Goal: Information Seeking & Learning: Learn about a topic

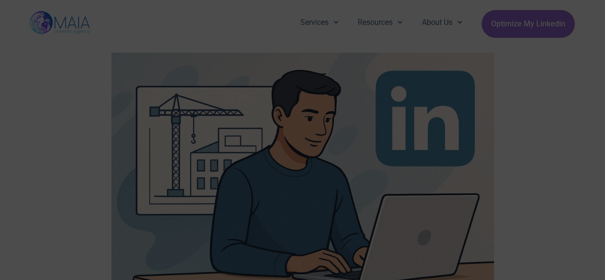
scroll to position [370, 0]
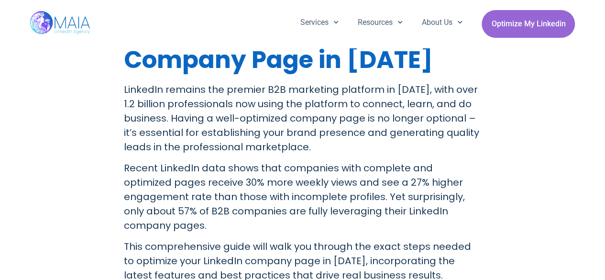
click at [232, 99] on p "LinkedIn remains the premier B2B marketing platform in [DATE], with over 1.2 bi…" at bounding box center [303, 118] width 358 height 72
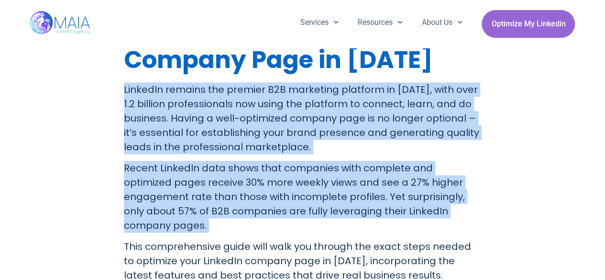
drag, startPoint x: 232, startPoint y: 99, endPoint x: 306, endPoint y: 171, distance: 102.8
click at [306, 171] on p "Recent LinkedIn data shows that companies with complete and optimized pages rec…" at bounding box center [303, 197] width 358 height 72
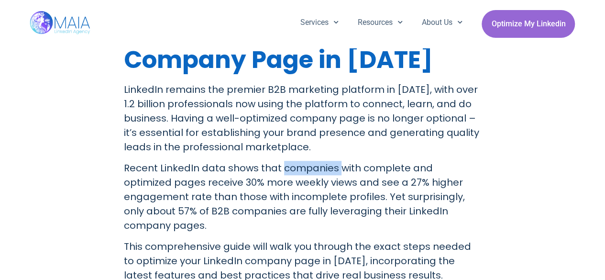
click at [306, 171] on p "Recent LinkedIn data shows that companies with complete and optimized pages rec…" at bounding box center [303, 197] width 358 height 72
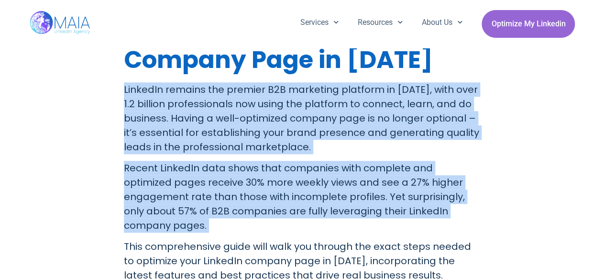
drag, startPoint x: 306, startPoint y: 171, endPoint x: 250, endPoint y: 118, distance: 77.5
click at [250, 118] on p "LinkedIn remains the premier B2B marketing platform in [DATE], with over 1.2 bi…" at bounding box center [303, 118] width 358 height 72
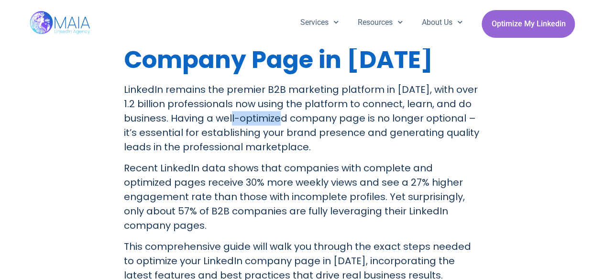
click at [250, 118] on p "LinkedIn remains the premier B2B marketing platform in [DATE], with over 1.2 bi…" at bounding box center [303, 118] width 358 height 72
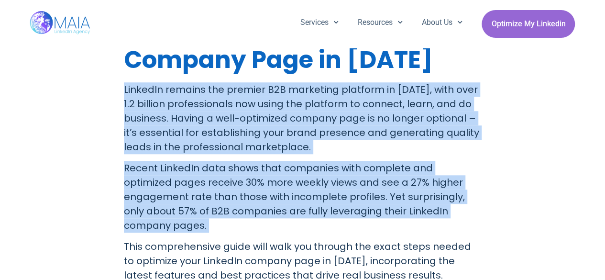
drag, startPoint x: 250, startPoint y: 118, endPoint x: 386, endPoint y: 223, distance: 172.1
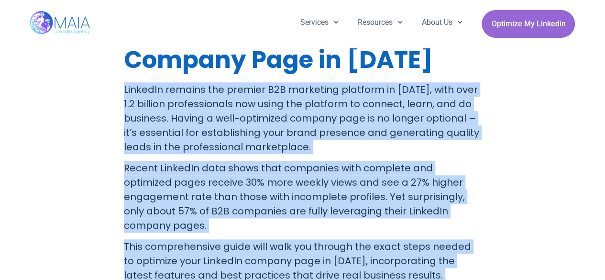
click at [374, 191] on p "Recent LinkedIn data shows that companies with complete and optimized pages rec…" at bounding box center [303, 197] width 358 height 72
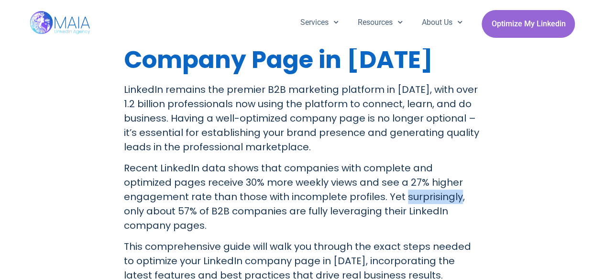
click at [374, 191] on p "Recent LinkedIn data shows that companies with complete and optimized pages rec…" at bounding box center [303, 197] width 358 height 72
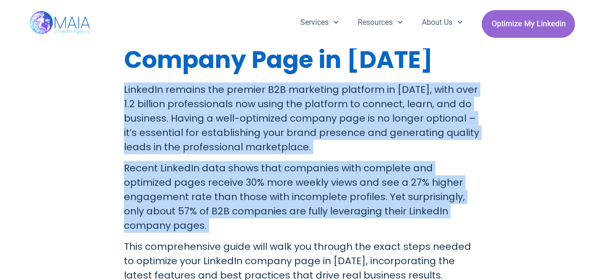
drag, startPoint x: 374, startPoint y: 191, endPoint x: 265, endPoint y: 113, distance: 133.7
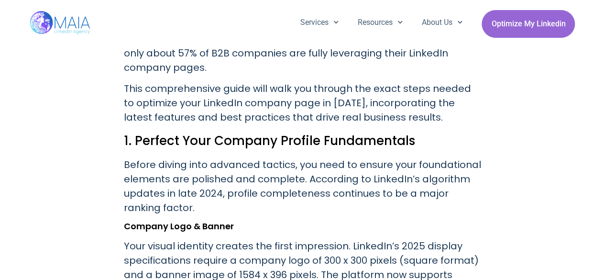
click at [178, 157] on p "Before diving into advanced tactics, you need to ensure your foundational eleme…" at bounding box center [303, 185] width 358 height 57
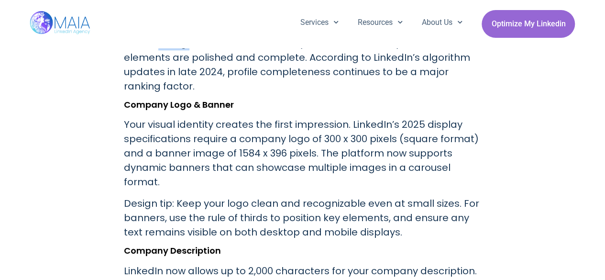
scroll to position [649, 0]
click at [178, 151] on p "Your visual identity creates the first impression. LinkedIn’s 2025 display spec…" at bounding box center [303, 154] width 358 height 72
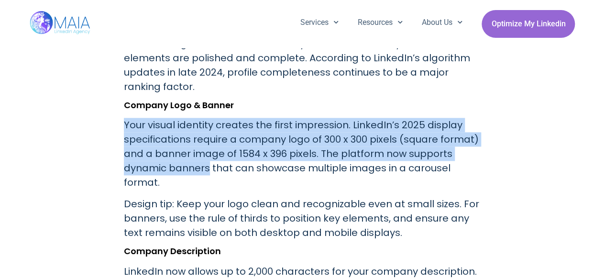
drag, startPoint x: 178, startPoint y: 151, endPoint x: 117, endPoint y: 113, distance: 71.9
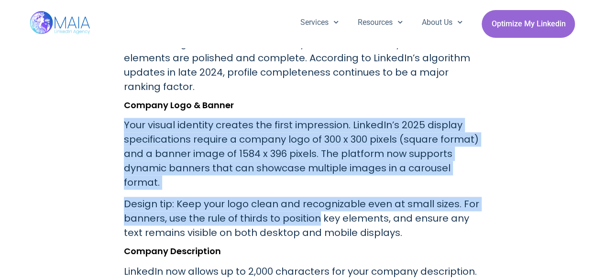
drag, startPoint x: 117, startPoint y: 113, endPoint x: 296, endPoint y: 206, distance: 201.8
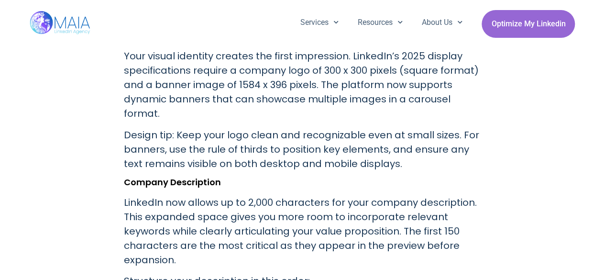
click at [296, 206] on p "LinkedIn now allows up to 2,000 characters for your company description. This e…" at bounding box center [303, 231] width 358 height 72
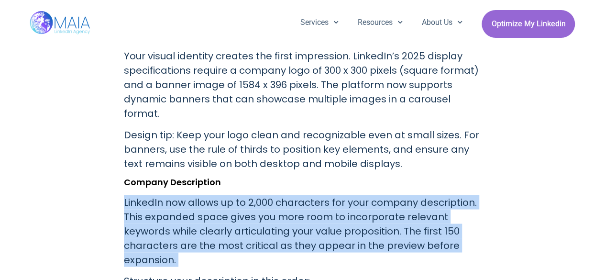
drag, startPoint x: 296, startPoint y: 206, endPoint x: 304, endPoint y: 230, distance: 25.7
click at [304, 230] on p "LinkedIn now allows up to 2,000 characters for your company description. This e…" at bounding box center [303, 231] width 358 height 72
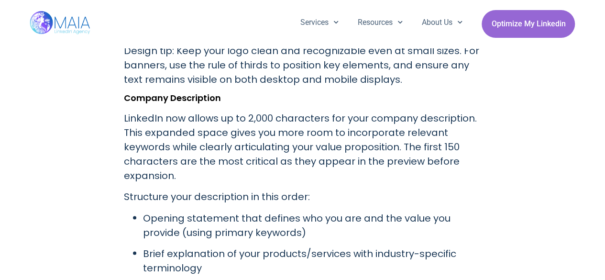
click at [304, 230] on ul "Opening statement that defines who you are and the value you provide (using pri…" at bounding box center [303, 263] width 358 height 107
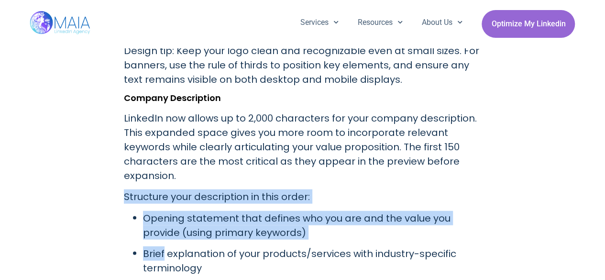
drag, startPoint x: 304, startPoint y: 230, endPoint x: 136, endPoint y: 177, distance: 176.4
click at [136, 189] on p "Structure your description in this order:" at bounding box center [303, 196] width 358 height 14
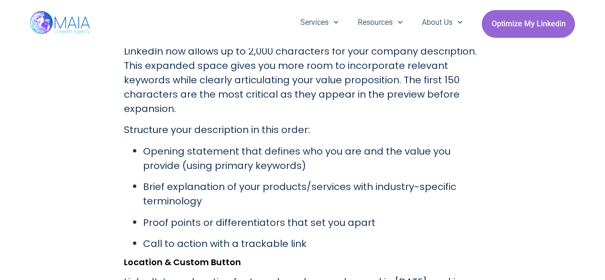
click at [143, 179] on li "Brief explanation of your products/services with industry-specific terminology" at bounding box center [312, 193] width 338 height 29
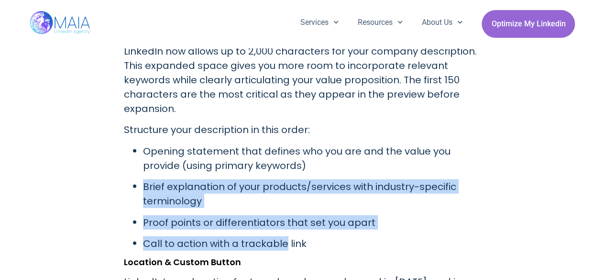
drag, startPoint x: 136, startPoint y: 177, endPoint x: 243, endPoint y: 223, distance: 116.7
click at [243, 223] on ul "Opening statement that defines who you are and the value you provide (using pri…" at bounding box center [303, 196] width 358 height 107
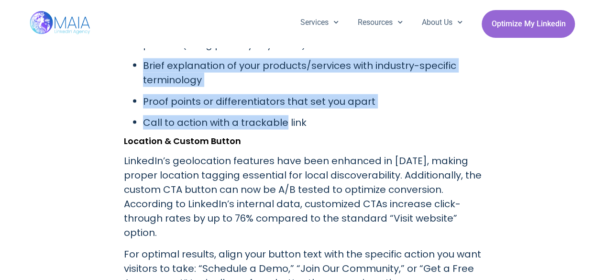
scroll to position [989, 0]
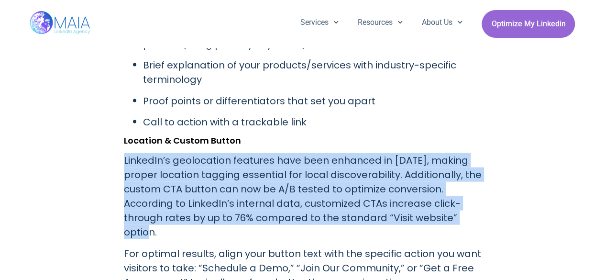
drag, startPoint x: 243, startPoint y: 223, endPoint x: 114, endPoint y: 148, distance: 149.5
drag, startPoint x: 114, startPoint y: 148, endPoint x: 191, endPoint y: 217, distance: 103.6
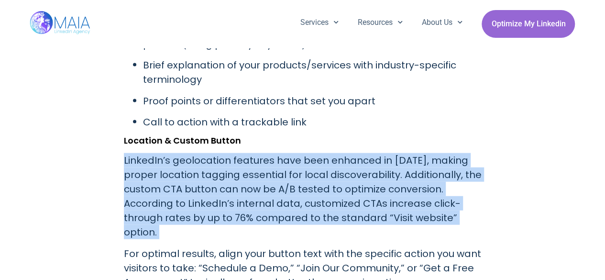
click at [191, 217] on p "LinkedIn’s geolocation features have been enhanced in [DATE], making proper loc…" at bounding box center [303, 196] width 358 height 86
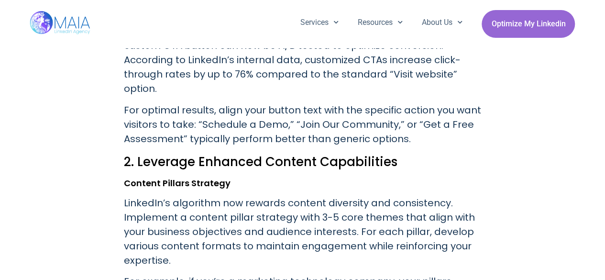
scroll to position [1133, 0]
click at [191, 217] on p "LinkedIn’s algorithm now rewards content diversity and consistency. Implement a…" at bounding box center [303, 231] width 358 height 72
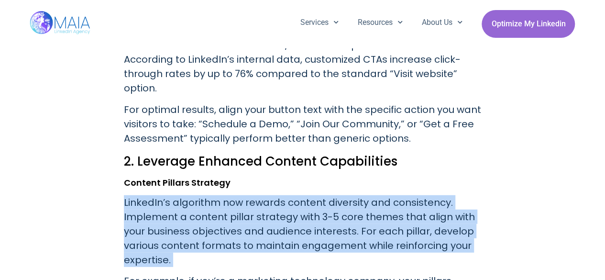
drag, startPoint x: 191, startPoint y: 217, endPoint x: 158, endPoint y: 198, distance: 37.9
click at [158, 198] on p "LinkedIn’s algorithm now rewards content diversity and consistency. Implement a…" at bounding box center [303, 231] width 358 height 72
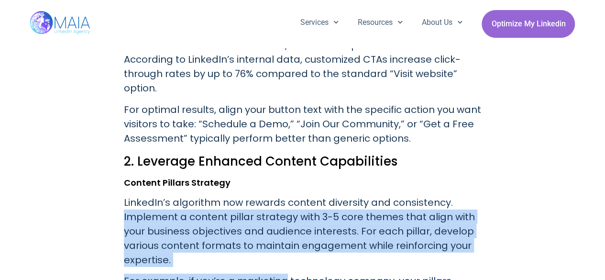
drag, startPoint x: 158, startPoint y: 198, endPoint x: 234, endPoint y: 259, distance: 97.0
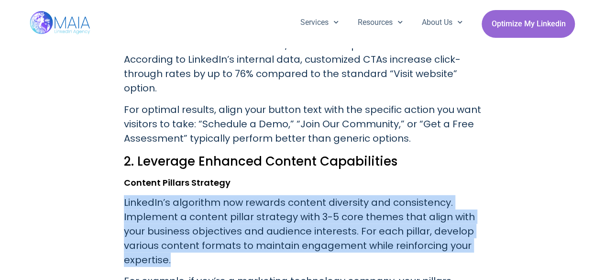
drag, startPoint x: 210, startPoint y: 242, endPoint x: 124, endPoint y: 184, distance: 103.9
click at [124, 195] on p "LinkedIn’s algorithm now rewards content diversity and consistency. Implement a…" at bounding box center [303, 231] width 358 height 72
drag, startPoint x: 124, startPoint y: 184, endPoint x: 196, endPoint y: 244, distance: 94.0
click at [196, 244] on p "LinkedIn’s algorithm now rewards content diversity and consistency. Implement a…" at bounding box center [303, 231] width 358 height 72
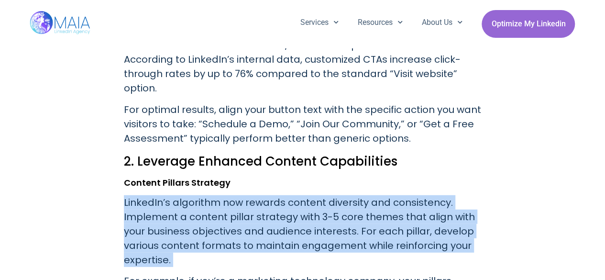
click at [196, 244] on p "LinkedIn’s algorithm now rewards content diversity and consistency. Implement a…" at bounding box center [303, 231] width 358 height 72
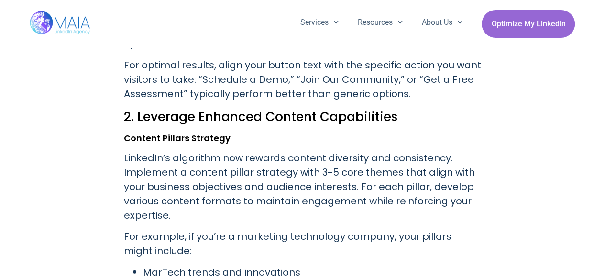
scroll to position [1189, 0]
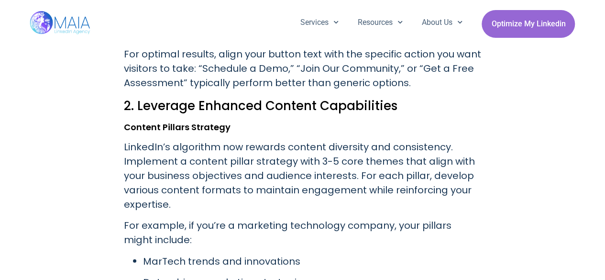
click at [196, 254] on p "MarTech trends and innovations" at bounding box center [312, 261] width 338 height 14
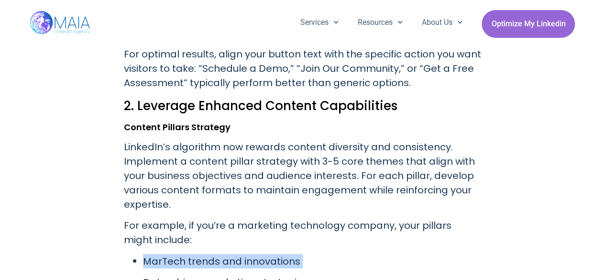
click at [196, 254] on p "MarTech trends and innovations" at bounding box center [312, 261] width 338 height 14
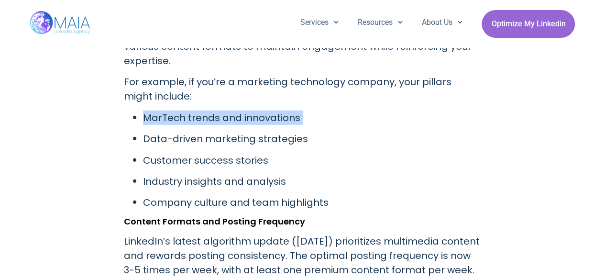
scroll to position [1358, 0]
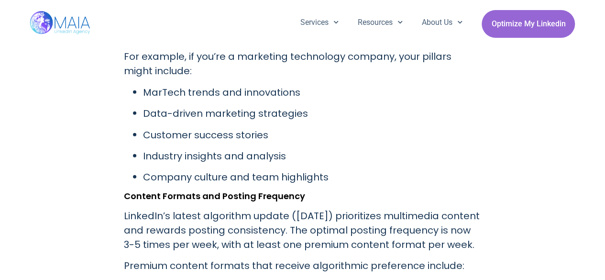
click at [196, 244] on p "LinkedIn’s latest algorithm update ([DATE]) prioritizes multimedia content and …" at bounding box center [303, 229] width 358 height 43
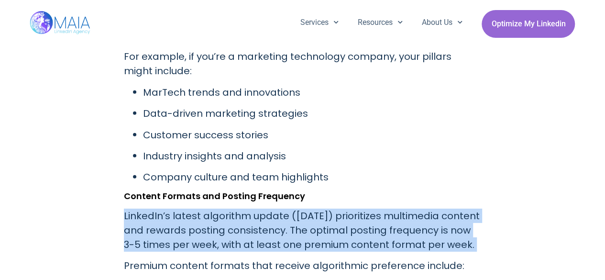
drag, startPoint x: 196, startPoint y: 244, endPoint x: 126, endPoint y: 199, distance: 83.4
click at [126, 208] on p "LinkedIn’s latest algorithm update ([DATE]) prioritizes multimedia content and …" at bounding box center [303, 229] width 358 height 43
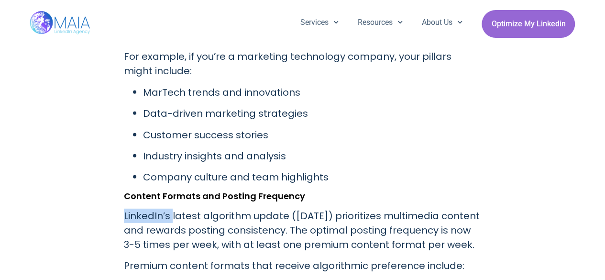
click at [126, 208] on p "LinkedIn’s latest algorithm update ([DATE]) prioritizes multimedia content and …" at bounding box center [303, 229] width 358 height 43
click at [204, 243] on p "LinkedIn’s latest algorithm update ([DATE]) prioritizes multimedia content and …" at bounding box center [303, 229] width 358 height 43
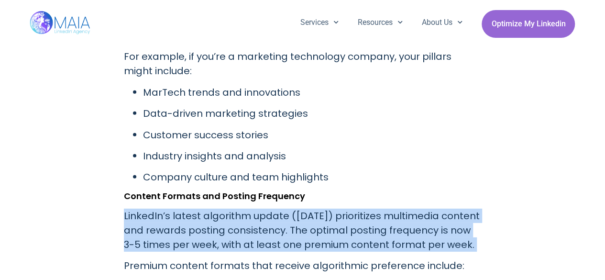
click at [204, 243] on p "LinkedIn’s latest algorithm update ([DATE]) prioritizes multimedia content and …" at bounding box center [303, 229] width 358 height 43
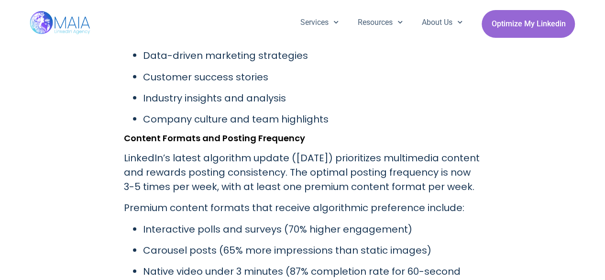
scroll to position [1416, 0]
click at [204, 243] on p "Carousel posts (65% more impressions than static images)" at bounding box center [312, 249] width 338 height 14
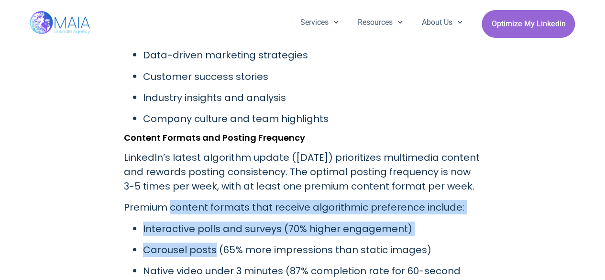
drag, startPoint x: 204, startPoint y: 243, endPoint x: 170, endPoint y: 205, distance: 51.4
click at [170, 205] on p "Premium content formats that receive algorithmic preference include:" at bounding box center [303, 207] width 358 height 14
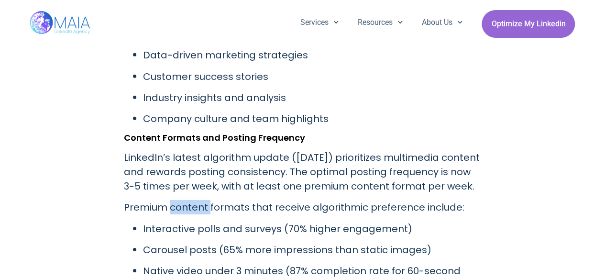
click at [170, 205] on p "Premium content formats that receive algorithmic preference include:" at bounding box center [303, 207] width 358 height 14
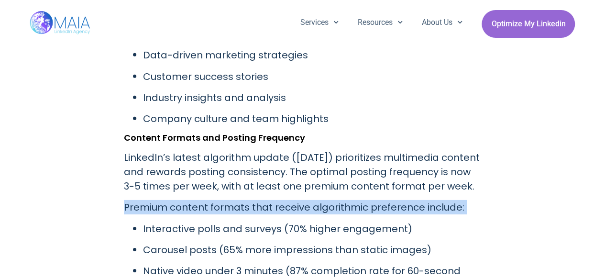
click at [170, 205] on p "Premium content formats that receive algorithmic preference include:" at bounding box center [303, 207] width 358 height 14
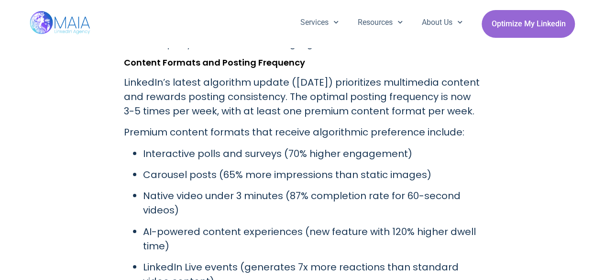
click at [170, 205] on p "Native video under 3 minutes (87% completion rate for 60-second videos)" at bounding box center [312, 202] width 338 height 29
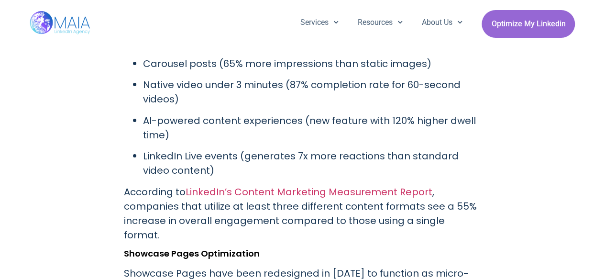
scroll to position [1606, 0]
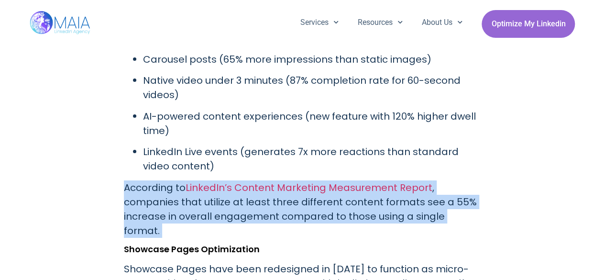
drag, startPoint x: 99, startPoint y: 194, endPoint x: 148, endPoint y: 202, distance: 49.4
click at [148, 202] on p "According to LinkedIn’s Content Marketing Measurement Report , companies that u…" at bounding box center [303, 208] width 358 height 57
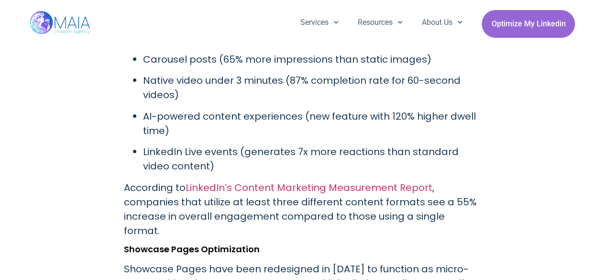
click at [148, 202] on p "According to LinkedIn’s Content Marketing Measurement Report , companies that u…" at bounding box center [303, 208] width 358 height 57
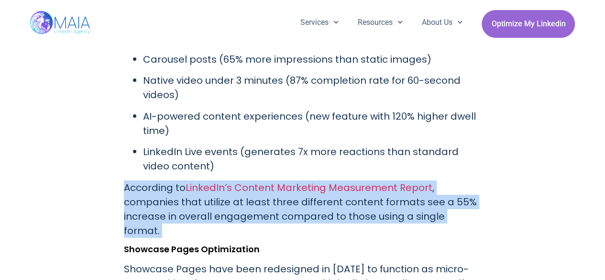
click at [148, 202] on p "According to LinkedIn’s Content Marketing Measurement Report , companies that u…" at bounding box center [303, 208] width 358 height 57
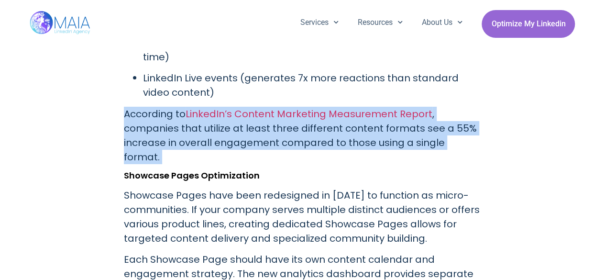
scroll to position [1681, 0]
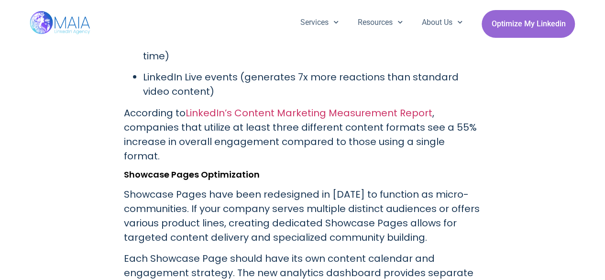
click at [148, 202] on p "Showcase Pages have been redesigned in [DATE] to function as micro-communities.…" at bounding box center [303, 215] width 358 height 57
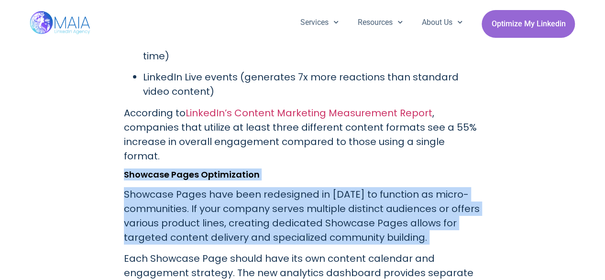
drag, startPoint x: 148, startPoint y: 202, endPoint x: 123, endPoint y: 160, distance: 49.1
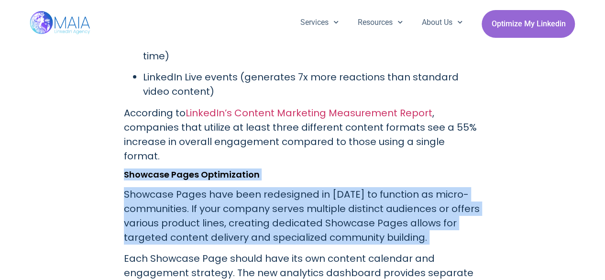
drag, startPoint x: 123, startPoint y: 160, endPoint x: 334, endPoint y: 198, distance: 214.2
click at [334, 198] on p "Showcase Pages have been redesigned in [DATE] to function as micro-communities.…" at bounding box center [303, 215] width 358 height 57
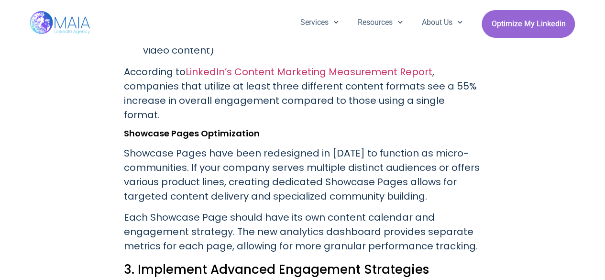
scroll to position [1734, 0]
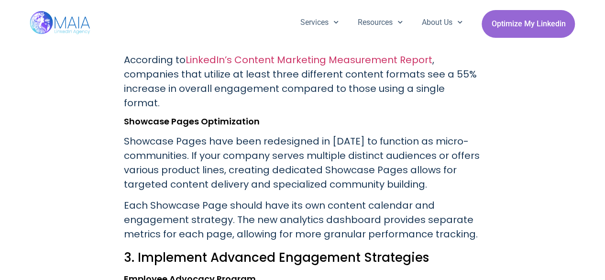
click at [334, 198] on p "Each Showcase Page should have its own content calendar and engagement strategy…" at bounding box center [303, 219] width 358 height 43
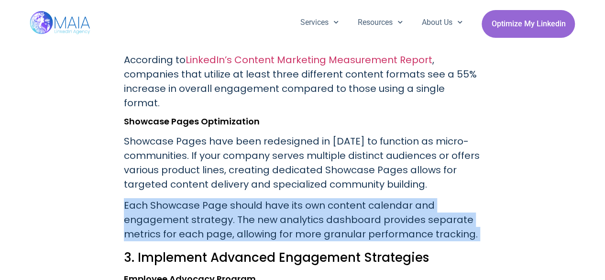
click at [334, 198] on p "Each Showcase Page should have its own content calendar and engagement strategy…" at bounding box center [303, 219] width 358 height 43
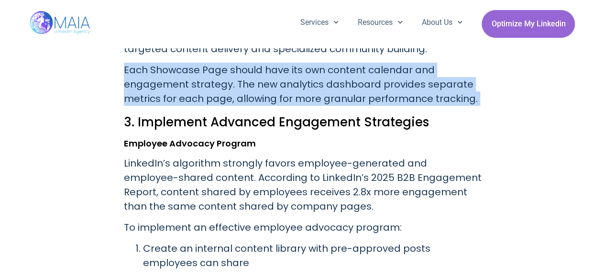
scroll to position [1870, 0]
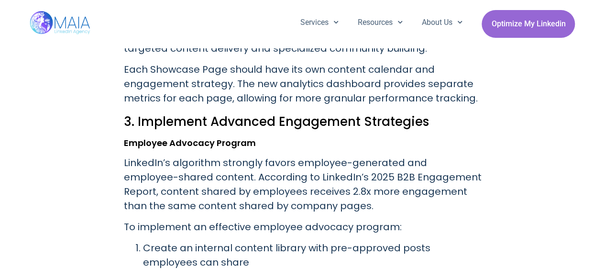
click at [293, 175] on p "LinkedIn’s algorithm strongly favors employee-generated and employee-shared con…" at bounding box center [303, 183] width 358 height 57
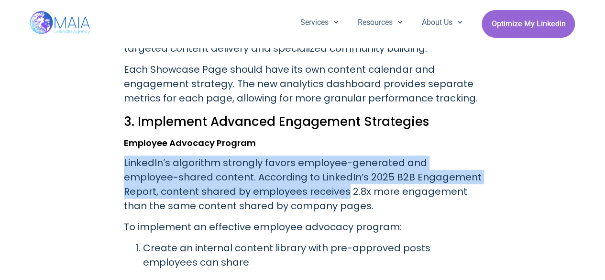
drag, startPoint x: 293, startPoint y: 175, endPoint x: 149, endPoint y: 140, distance: 148.2
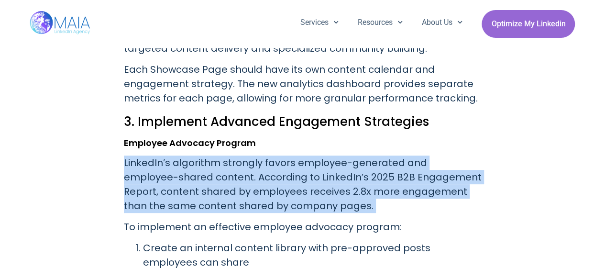
drag, startPoint x: 149, startPoint y: 140, endPoint x: 413, endPoint y: 198, distance: 270.6
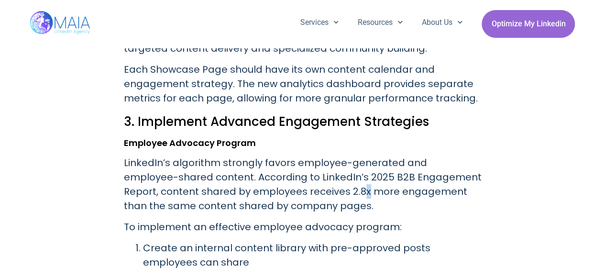
drag, startPoint x: 413, startPoint y: 198, endPoint x: 328, endPoint y: 174, distance: 88.3
click at [328, 174] on p "LinkedIn’s algorithm strongly favors employee-generated and employee-shared con…" at bounding box center [303, 183] width 358 height 57
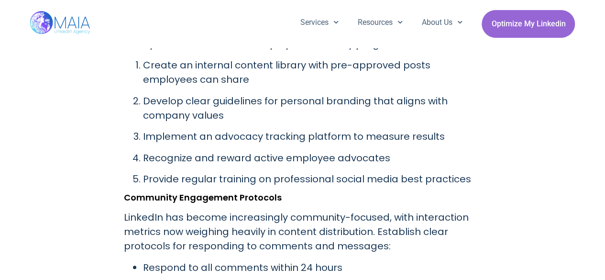
scroll to position [2053, 0]
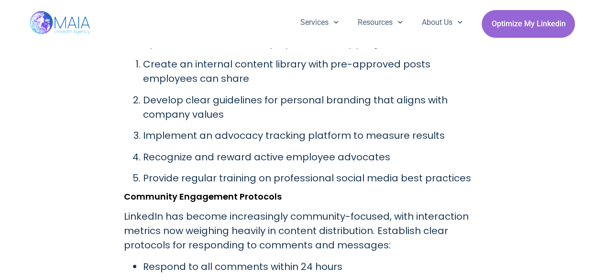
click at [249, 192] on h3 "Community Engagement Protocols" at bounding box center [303, 197] width 358 height 10
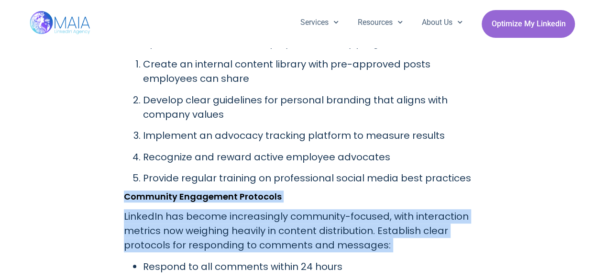
drag, startPoint x: 249, startPoint y: 185, endPoint x: 293, endPoint y: 218, distance: 55.6
click at [293, 218] on div "Step-by-[PERSON_NAME]: Optimizing Your LinkedIn Company Page in [DATE] LinkedIn…" at bounding box center [303, 232] width 358 height 3859
click at [293, 218] on p "LinkedIn has become increasingly community-focused, with interaction metrics no…" at bounding box center [303, 230] width 358 height 43
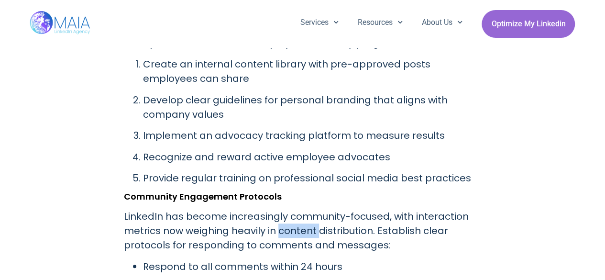
click at [293, 218] on p "LinkedIn has become increasingly community-focused, with interaction metrics no…" at bounding box center [303, 230] width 358 height 43
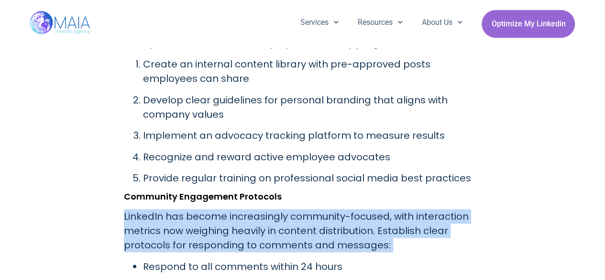
click at [293, 218] on p "LinkedIn has become increasingly community-focused, with interaction metrics no…" at bounding box center [303, 230] width 358 height 43
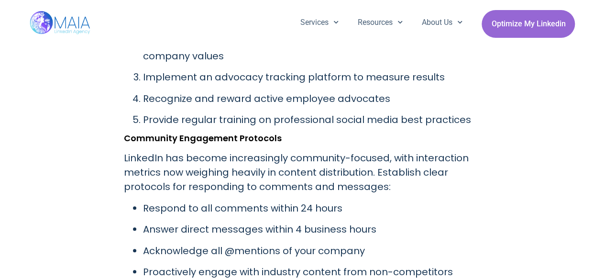
scroll to position [2120, 0]
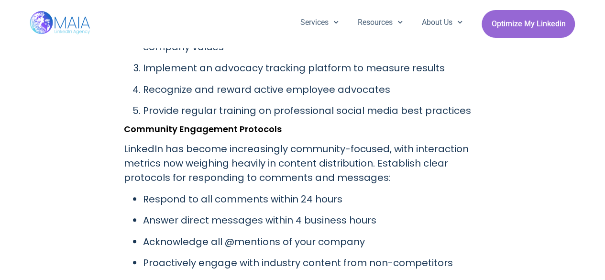
click at [293, 218] on ul "Respond to all comments within 24 hours Answer direct messages within 4 busines…" at bounding box center [303, 241] width 358 height 99
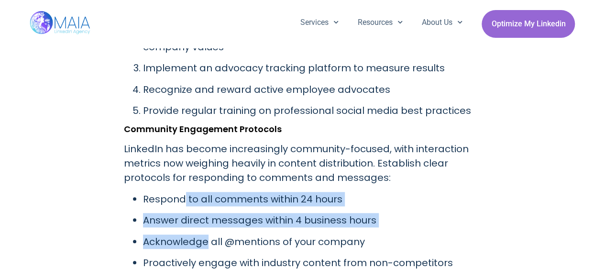
drag, startPoint x: 293, startPoint y: 218, endPoint x: 184, endPoint y: 188, distance: 113.2
click at [184, 192] on ul "Respond to all comments within 24 hours Answer direct messages within 4 busines…" at bounding box center [303, 241] width 358 height 99
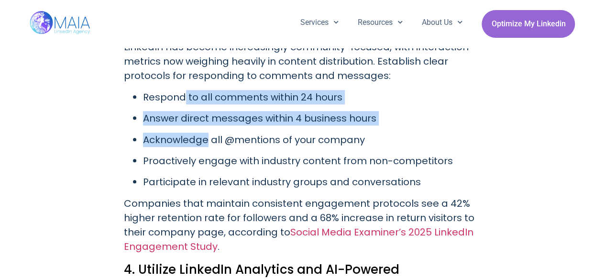
scroll to position [2224, 0]
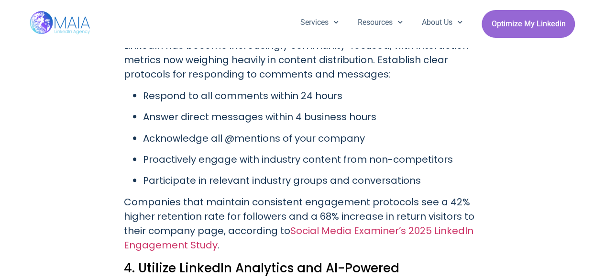
click at [184, 195] on p "Companies that maintain consistent engagement protocols see a 42% higher retent…" at bounding box center [303, 223] width 358 height 57
drag, startPoint x: 184, startPoint y: 188, endPoint x: 145, endPoint y: 188, distance: 38.2
click at [145, 195] on p "Companies that maintain consistent engagement protocols see a 42% higher retent…" at bounding box center [303, 223] width 358 height 57
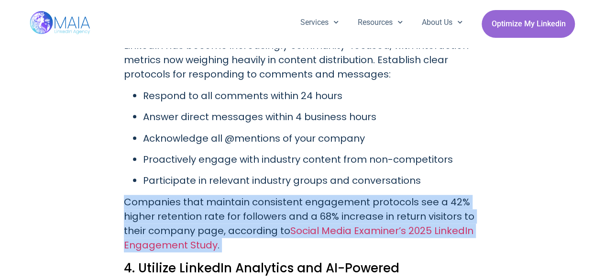
click at [145, 195] on p "Companies that maintain consistent engagement protocols see a 42% higher retent…" at bounding box center [303, 223] width 358 height 57
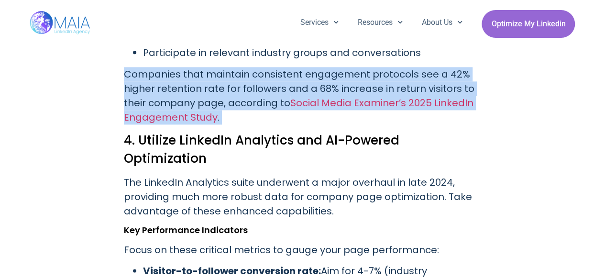
scroll to position [2352, 0]
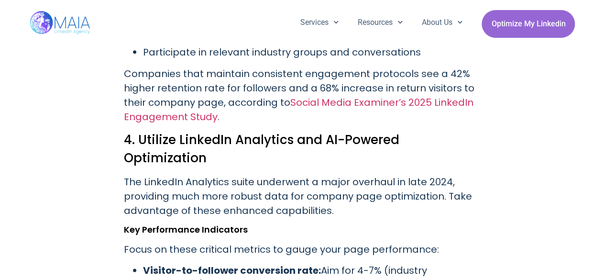
click at [156, 174] on p "The LinkedIn Analytics suite underwent a major overhaul in late 2024, providing…" at bounding box center [303, 195] width 358 height 43
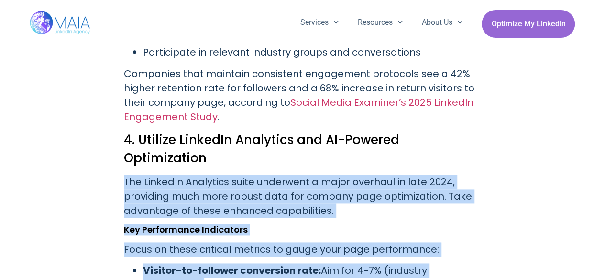
drag, startPoint x: 156, startPoint y: 157, endPoint x: 227, endPoint y: 235, distance: 104.6
click at [227, 263] on strong "Visitor-to-follower conversion rate:" at bounding box center [232, 269] width 178 height 13
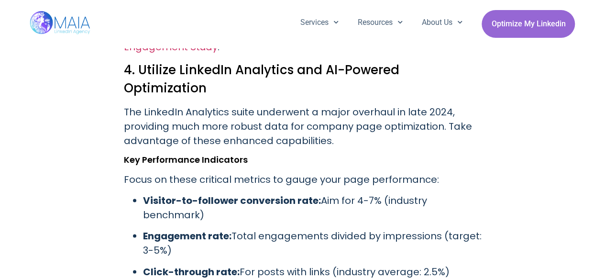
scroll to position [2423, 0]
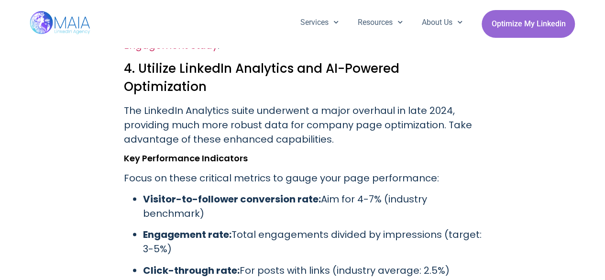
click at [227, 263] on strong "Click-through rate:" at bounding box center [191, 269] width 97 height 13
drag, startPoint x: 227, startPoint y: 235, endPoint x: 185, endPoint y: 217, distance: 45.2
click at [185, 217] on ul "Visitor-to-follower conversion rate: Aim for 4-7% (industry benchmark) Engageme…" at bounding box center [303, 270] width 358 height 157
click at [185, 227] on p "Engagement rate: Total engagements divided by impressions (target: 3-5%)" at bounding box center [312, 241] width 338 height 29
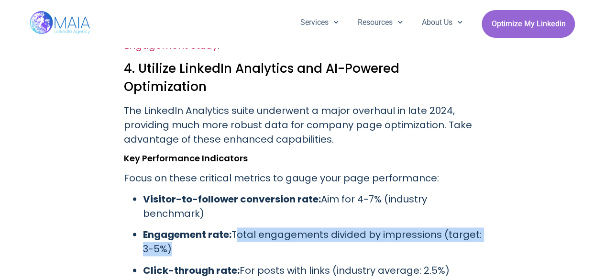
drag, startPoint x: 185, startPoint y: 217, endPoint x: 241, endPoint y: 202, distance: 57.9
click at [241, 227] on p "Engagement rate: Total engagements divided by impressions (target: 3-5%)" at bounding box center [312, 241] width 338 height 29
drag, startPoint x: 241, startPoint y: 202, endPoint x: 265, endPoint y: 219, distance: 29.2
click at [265, 227] on p "Engagement rate: Total engagements divided by impressions (target: 3-5%)" at bounding box center [312, 241] width 338 height 29
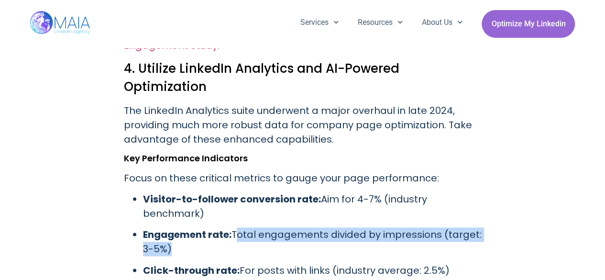
click at [265, 227] on p "Engagement rate: Total engagements divided by impressions (target: 3-5%)" at bounding box center [312, 241] width 338 height 29
drag, startPoint x: 265, startPoint y: 219, endPoint x: 245, endPoint y: 199, distance: 28.1
click at [245, 227] on p "Engagement rate: Total engagements divided by impressions (target: 3-5%)" at bounding box center [312, 241] width 338 height 29
drag, startPoint x: 245, startPoint y: 199, endPoint x: 271, endPoint y: 216, distance: 30.5
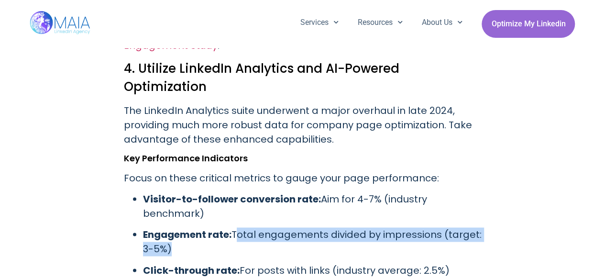
click at [271, 227] on p "Engagement rate: Total engagements divided by impressions (target: 3-5%)" at bounding box center [312, 241] width 338 height 29
drag, startPoint x: 271, startPoint y: 216, endPoint x: 245, endPoint y: 200, distance: 29.8
click at [245, 227] on p "Engagement rate: Total engagements divided by impressions (target: 3-5%)" at bounding box center [312, 241] width 338 height 29
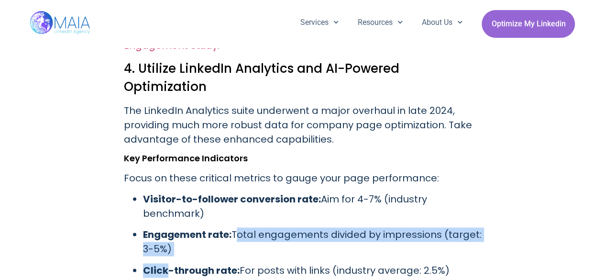
drag, startPoint x: 245, startPoint y: 200, endPoint x: 303, endPoint y: 225, distance: 63.0
click at [303, 225] on ul "Visitor-to-follower conversion rate: Aim for 4-7% (industry benchmark) Engageme…" at bounding box center [303, 270] width 358 height 157
click at [293, 227] on p "Engagement rate: Total engagements divided by impressions (target: 3-5%)" at bounding box center [312, 241] width 338 height 29
drag, startPoint x: 293, startPoint y: 217, endPoint x: 245, endPoint y: 196, distance: 52.2
click at [245, 227] on p "Engagement rate: Total engagements divided by impressions (target: 3-5%)" at bounding box center [312, 241] width 338 height 29
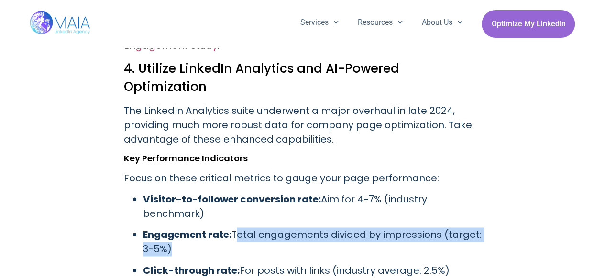
click at [245, 227] on p "Engagement rate: Total engagements divided by impressions (target: 3-5%)" at bounding box center [312, 241] width 338 height 29
drag, startPoint x: 245, startPoint y: 196, endPoint x: 297, endPoint y: 217, distance: 56.6
click at [297, 227] on p "Engagement rate: Total engagements divided by impressions (target: 3-5%)" at bounding box center [312, 241] width 338 height 29
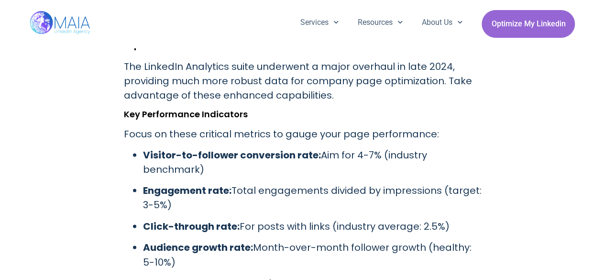
scroll to position [2468, 0]
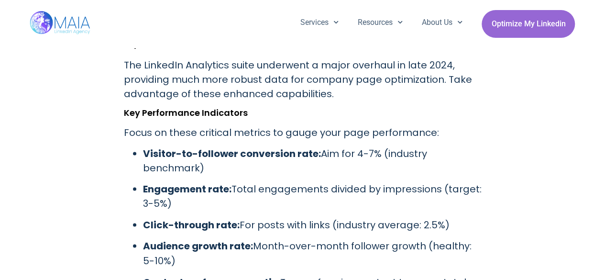
click at [297, 239] on p "Audience growth rate: Month-over-month follower growth (healthy: 5-10%)" at bounding box center [312, 253] width 338 height 29
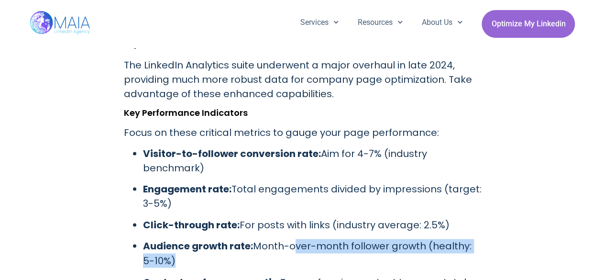
drag, startPoint x: 297, startPoint y: 217, endPoint x: 307, endPoint y: 223, distance: 11.6
click at [307, 239] on p "Audience growth rate: Month-over-month follower growth (healthy: 5-10%)" at bounding box center [312, 253] width 338 height 29
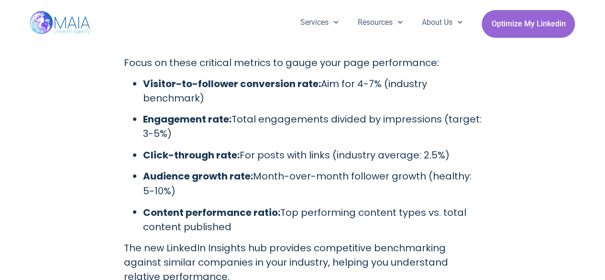
scroll to position [2589, 0]
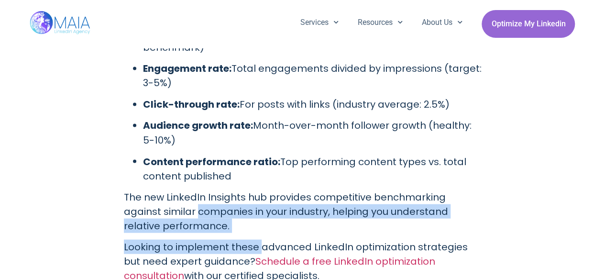
drag, startPoint x: 257, startPoint y: 204, endPoint x: 167, endPoint y: 175, distance: 94.3
click at [167, 189] on p "The new LinkedIn Insights hub provides competitive benchmarking against similar…" at bounding box center [303, 210] width 358 height 43
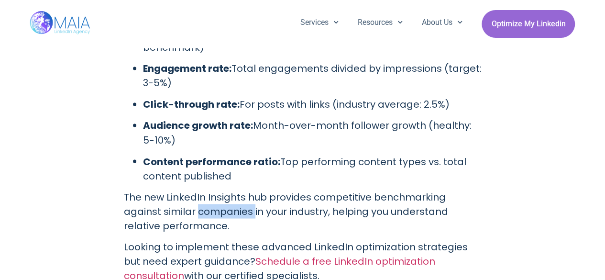
click at [167, 189] on p "The new LinkedIn Insights hub provides competitive benchmarking against similar…" at bounding box center [303, 210] width 358 height 43
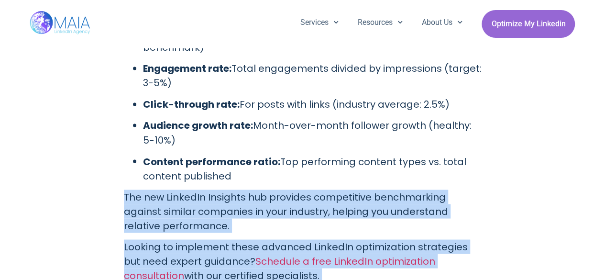
drag, startPoint x: 167, startPoint y: 175, endPoint x: 190, endPoint y: 221, distance: 50.9
click at [190, 239] on p "Looking to implement these advanced LinkedIn optimization strategies but need e…" at bounding box center [303, 260] width 358 height 43
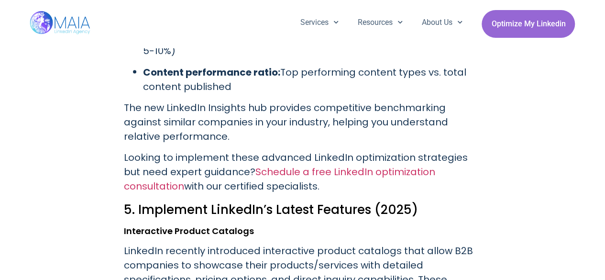
scroll to position [2698, 0]
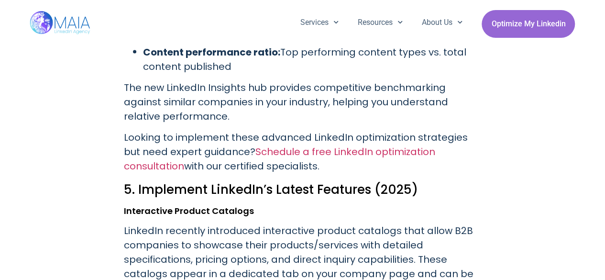
click at [190, 223] on p "LinkedIn recently introduced interactive product catalogs that allow B2B compan…" at bounding box center [303, 259] width 358 height 72
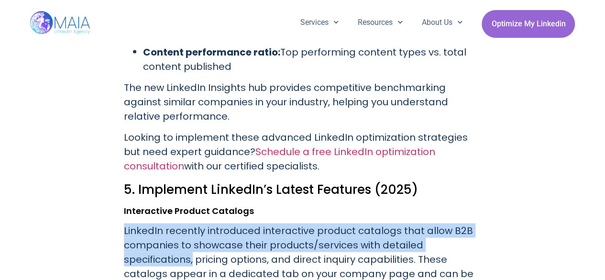
drag, startPoint x: 190, startPoint y: 221, endPoint x: 114, endPoint y: 194, distance: 80.3
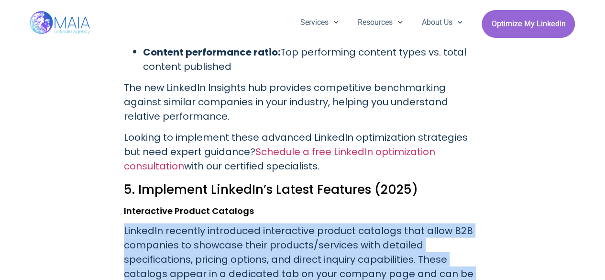
drag, startPoint x: 114, startPoint y: 194, endPoint x: 313, endPoint y: 251, distance: 207.0
click at [313, 251] on p "LinkedIn recently introduced interactive product catalogs that allow B2B compan…" at bounding box center [303, 259] width 358 height 72
drag, startPoint x: 313, startPoint y: 251, endPoint x: 146, endPoint y: 204, distance: 173.4
click at [146, 223] on p "LinkedIn recently introduced interactive product catalogs that allow B2B compan…" at bounding box center [303, 259] width 358 height 72
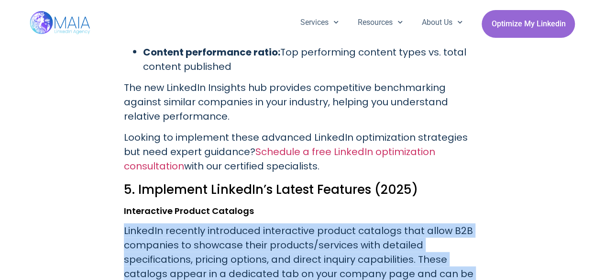
click at [146, 223] on p "LinkedIn recently introduced interactive product catalogs that allow B2B compan…" at bounding box center [303, 259] width 358 height 72
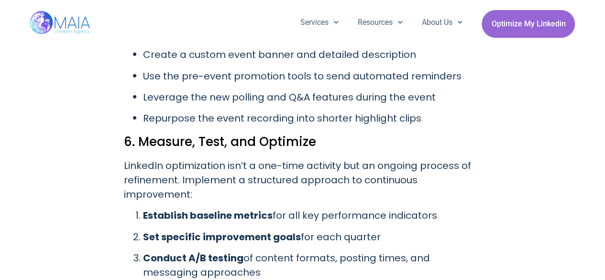
scroll to position [3077, 0]
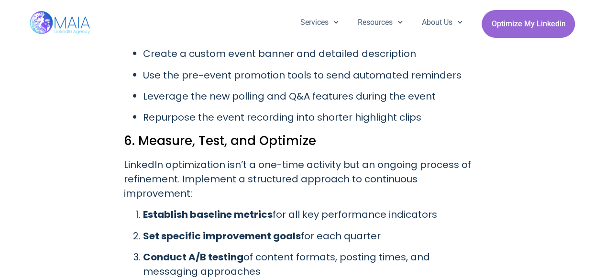
click at [170, 163] on p "LinkedIn optimization isn’t a one-time activity but an ongoing process of refin…" at bounding box center [303, 178] width 358 height 43
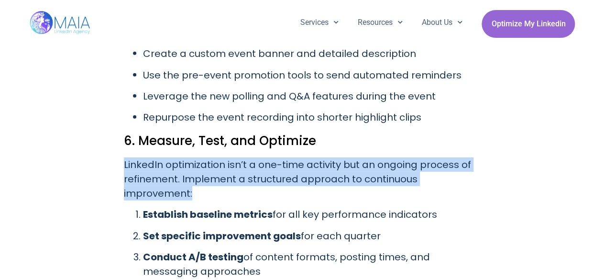
click at [170, 163] on p "LinkedIn optimization isn’t a one-time activity but an ongoing process of refin…" at bounding box center [303, 178] width 358 height 43
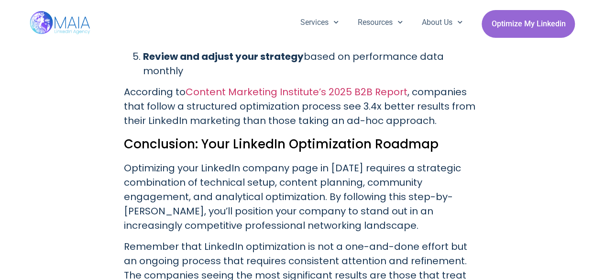
scroll to position [3351, 0]
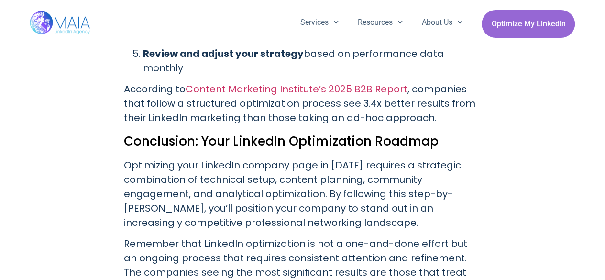
click at [170, 163] on p "Optimizing your LinkedIn company page in [DATE] requires a strategic combinatio…" at bounding box center [303, 194] width 358 height 72
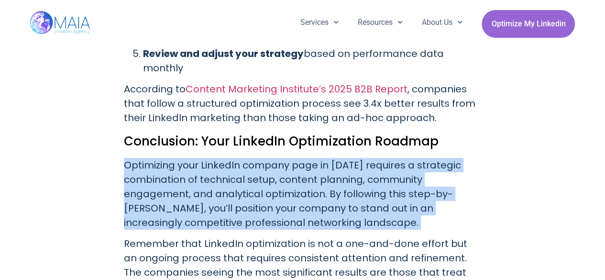
drag, startPoint x: 170, startPoint y: 163, endPoint x: 154, endPoint y: 146, distance: 23.7
click at [154, 158] on p "Optimizing your LinkedIn company page in [DATE] requires a strategic combinatio…" at bounding box center [303, 194] width 358 height 72
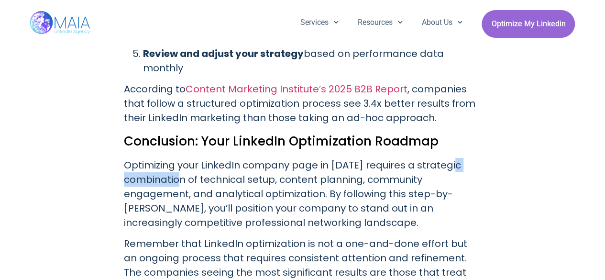
click at [154, 158] on p "Optimizing your LinkedIn company page in [DATE] requires a strategic combinatio…" at bounding box center [303, 194] width 358 height 72
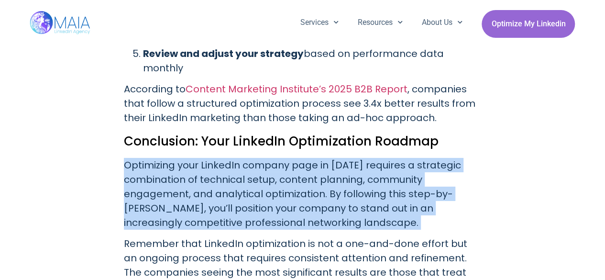
drag, startPoint x: 154, startPoint y: 146, endPoint x: 235, endPoint y: 190, distance: 92.0
click at [235, 190] on p "Optimizing your LinkedIn company page in [DATE] requires a strategic combinatio…" at bounding box center [303, 194] width 358 height 72
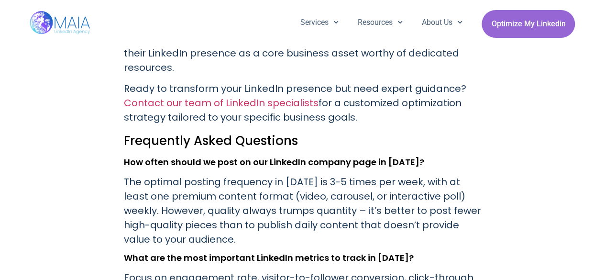
scroll to position [3585, 0]
